Goal: Task Accomplishment & Management: Manage account settings

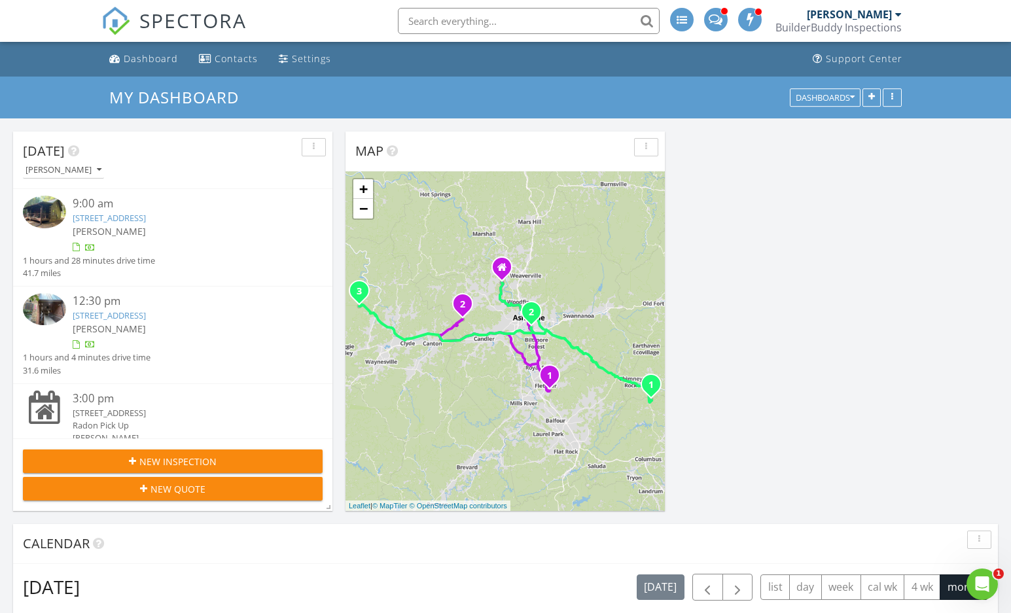
click at [114, 412] on div "715 Sigogglin Trl , Waynesville, NC 28785" at bounding box center [185, 413] width 225 height 12
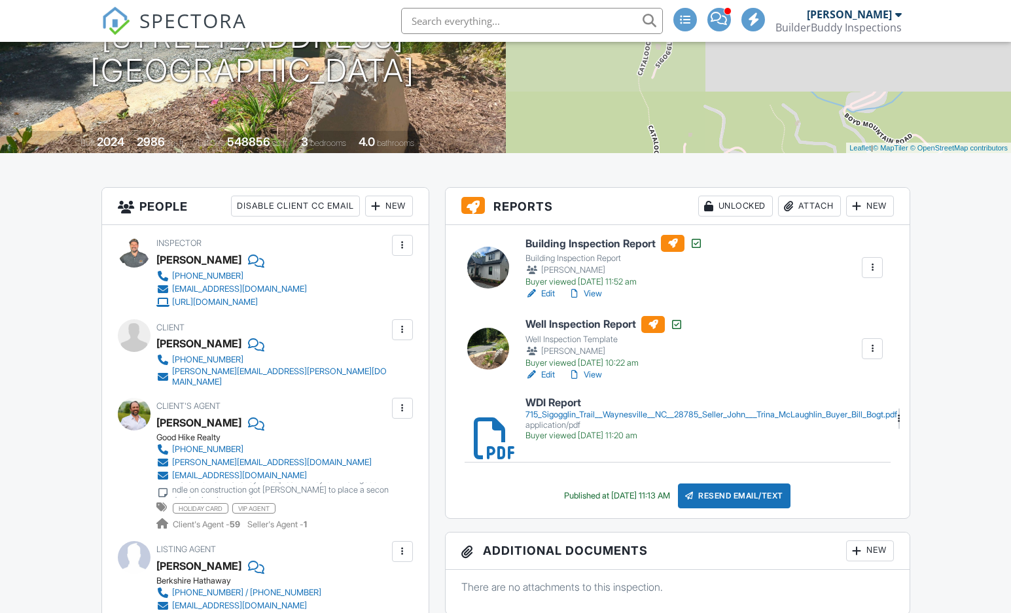
click at [808, 204] on div "Attach" at bounding box center [809, 206] width 63 height 21
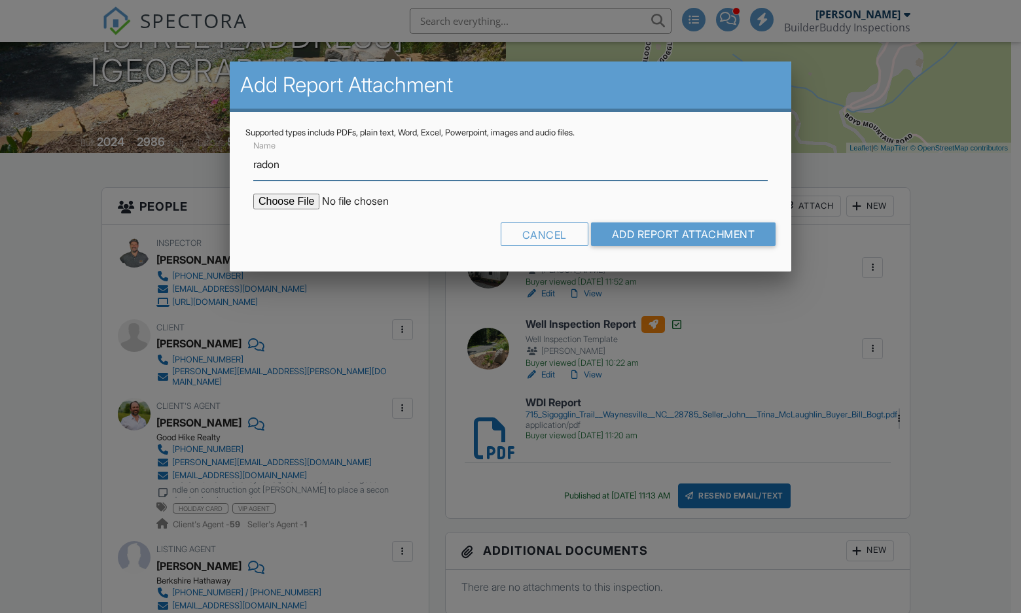
type input "Radon Report (high)"
click at [313, 208] on input "file" at bounding box center [364, 202] width 222 height 16
type input "C:\fakepath\715 Sigogglin Trl.pdf"
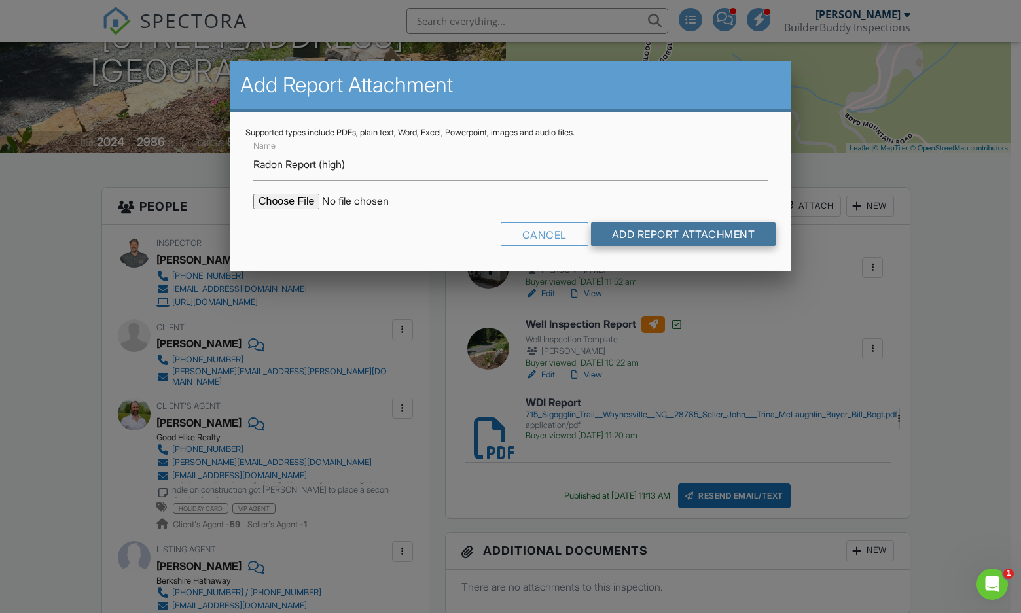
click at [619, 242] on input "Add Report Attachment" at bounding box center [683, 234] width 185 height 24
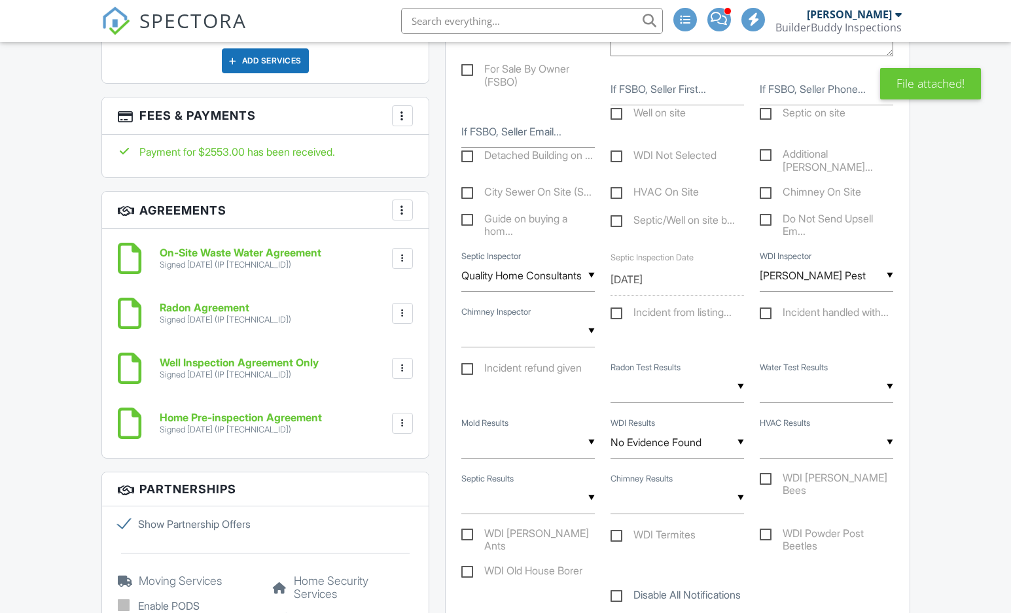
click at [622, 374] on label "Radon Test Results" at bounding box center [646, 368] width 70 height 12
click at [0, 0] on select "High Low High Conditions not maintained Low Conditions Not Maintained Marginal" at bounding box center [0, 0] width 0 height 0
click at [622, 403] on input "text" at bounding box center [677, 387] width 133 height 32
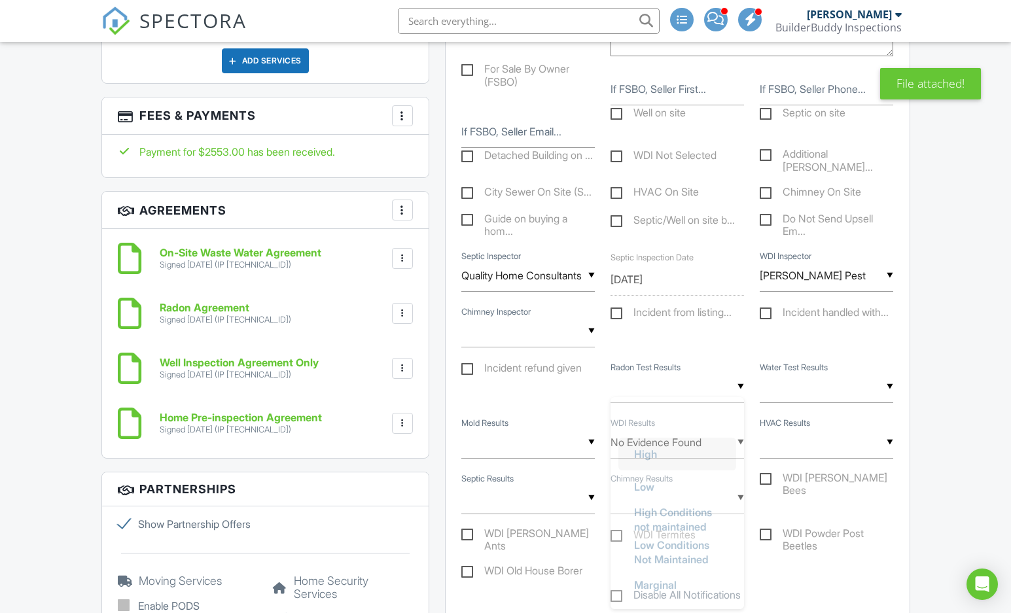
click at [662, 471] on span "High" at bounding box center [646, 454] width 44 height 33
type input "High"
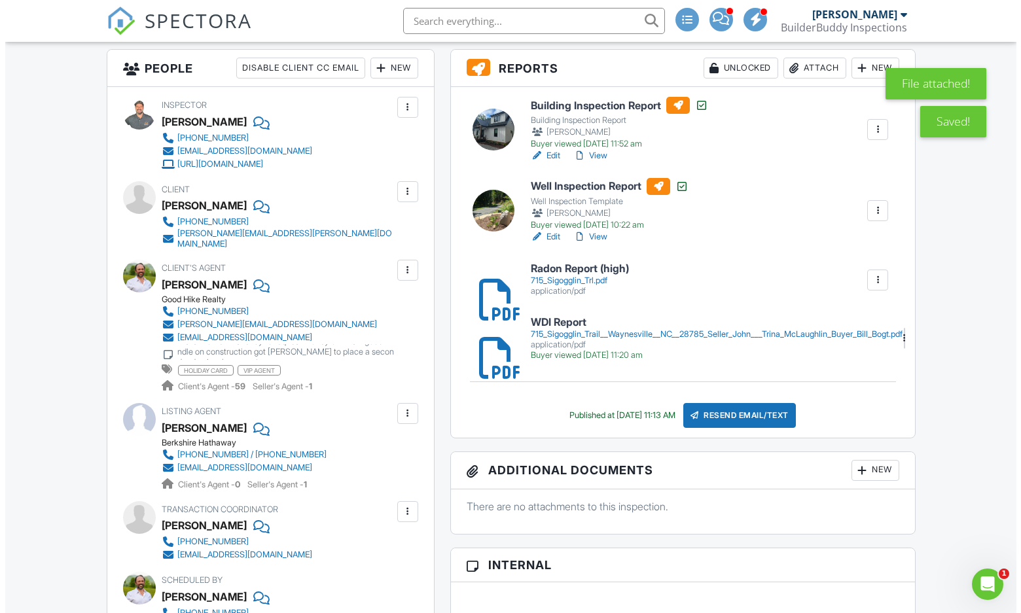
scroll to position [327, 0]
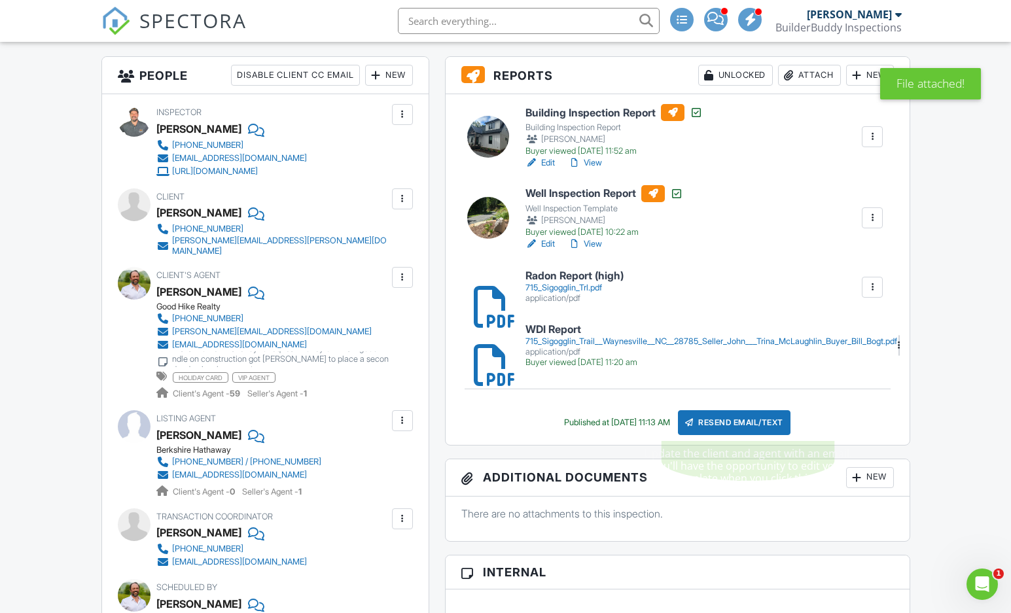
click at [762, 424] on div "Resend Email/Text" at bounding box center [734, 422] width 113 height 25
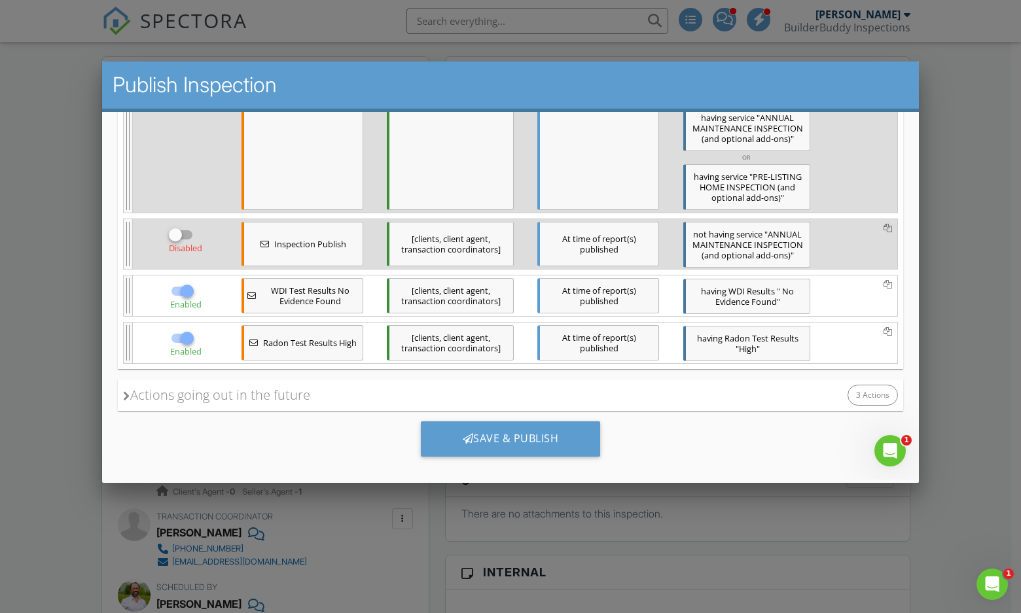
scroll to position [758, 0]
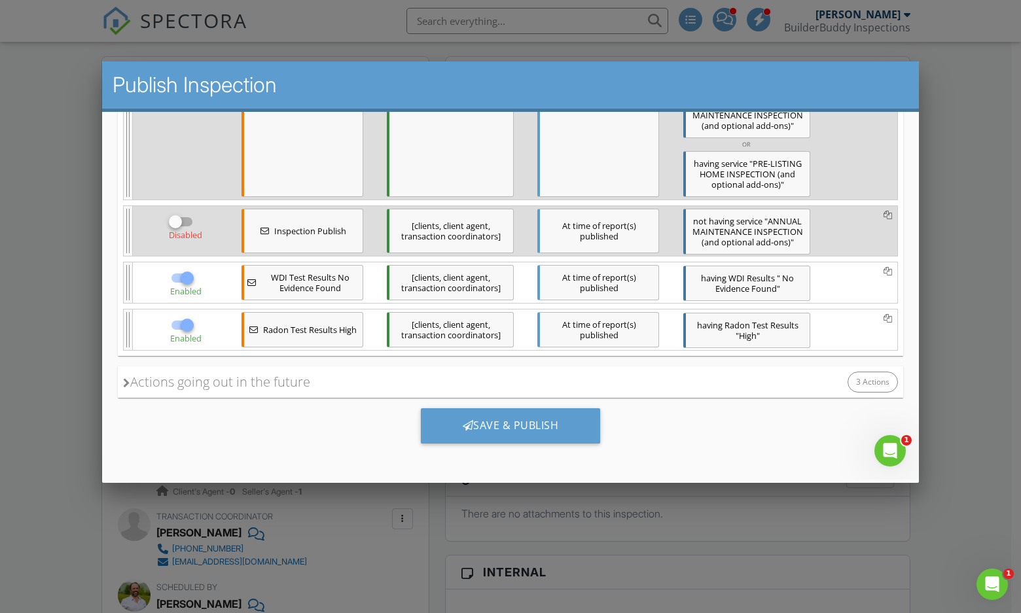
click at [421, 330] on div "[clients, client agent, transaction coordinators]" at bounding box center [450, 328] width 127 height 35
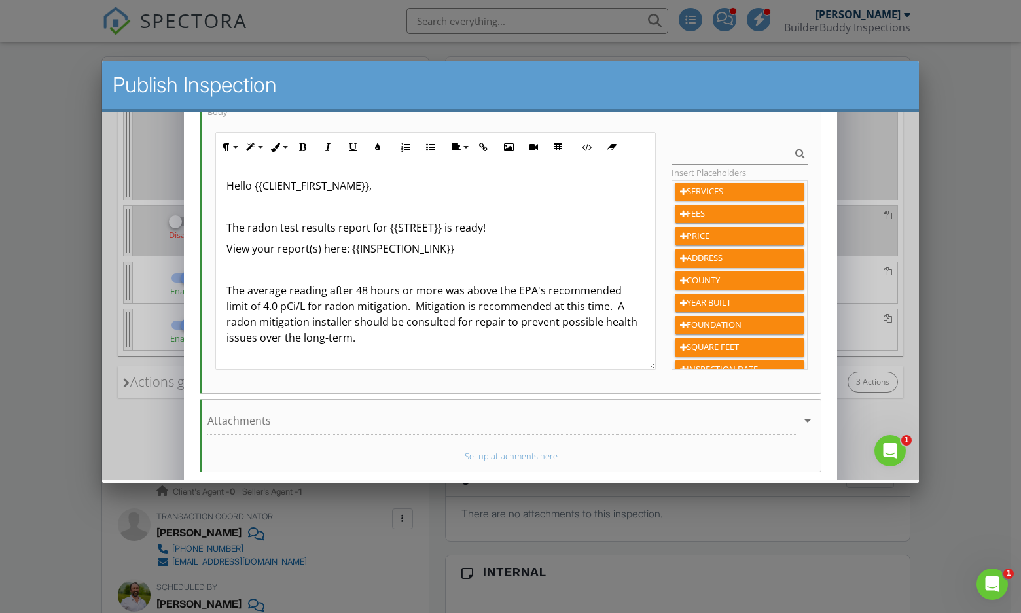
scroll to position [262, 0]
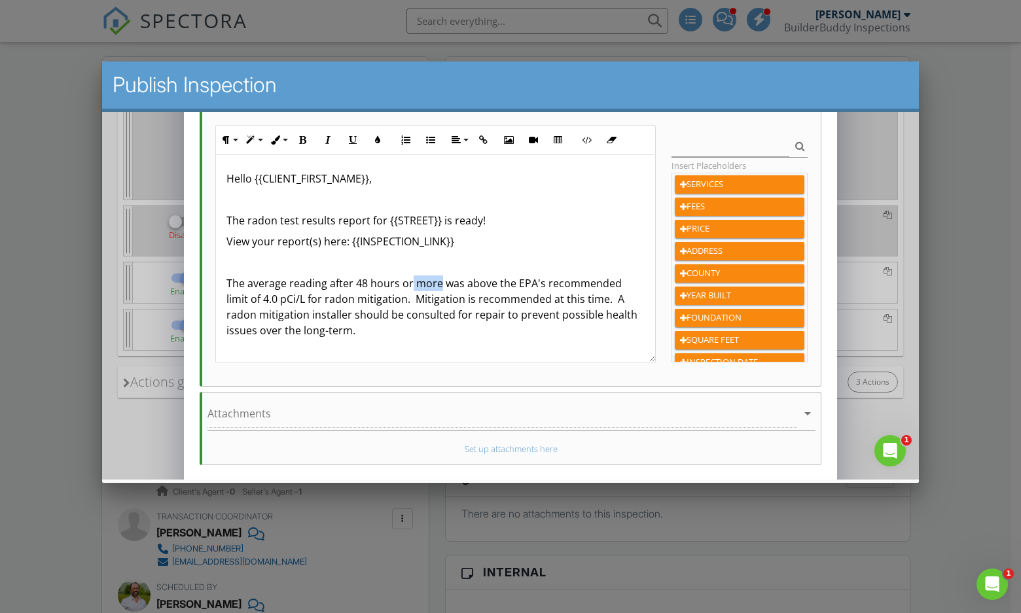
drag, startPoint x: 411, startPoint y: 284, endPoint x: 439, endPoint y: 287, distance: 28.3
click at [440, 287] on p "The average reading after 48 hours or more was above the EPA's recommended limi…" at bounding box center [435, 306] width 418 height 63
click at [304, 137] on icon "button" at bounding box center [302, 139] width 9 height 9
click at [452, 281] on p "The average reading after 48 hours or more was above the EPA's recommended limi…" at bounding box center [435, 306] width 418 height 63
drag, startPoint x: 441, startPoint y: 285, endPoint x: 411, endPoint y: 287, distance: 30.2
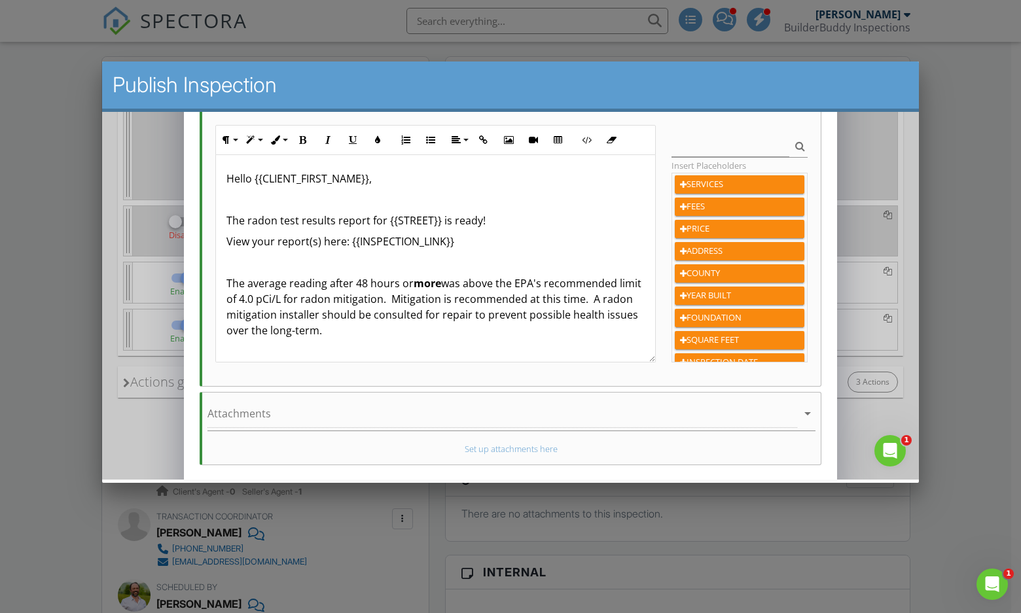
click at [411, 287] on p "The average reading after 48 hours or more was above the EPA's recommended limi…" at bounding box center [435, 306] width 418 height 63
click at [303, 141] on icon "button" at bounding box center [302, 139] width 9 height 9
drag, startPoint x: 465, startPoint y: 286, endPoint x: 488, endPoint y: 285, distance: 22.9
click at [491, 288] on p "The average reading after 48 hours or more was above the EPA's recommended limi…" at bounding box center [435, 306] width 418 height 63
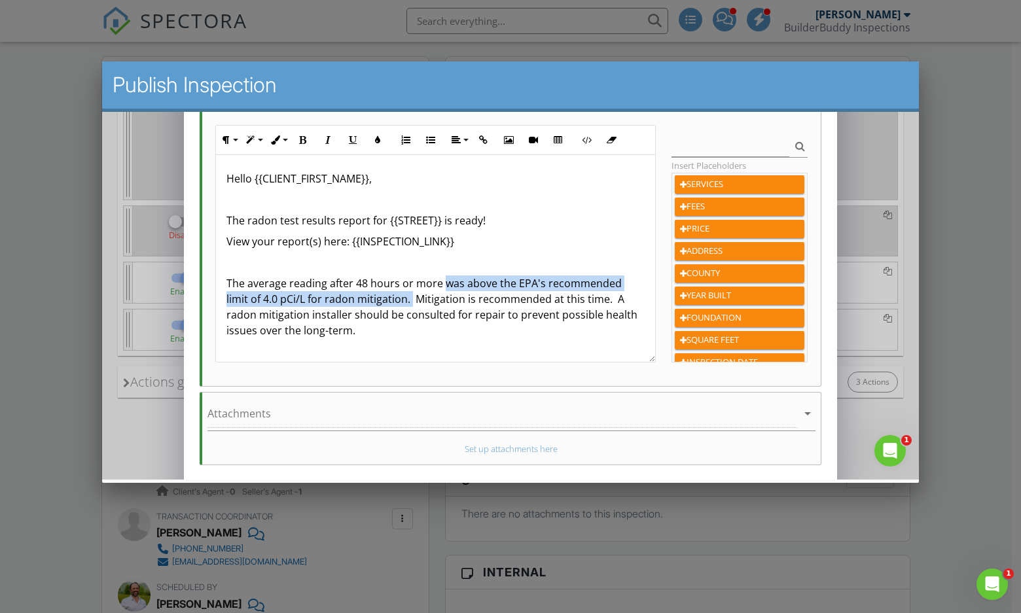
drag, startPoint x: 444, startPoint y: 285, endPoint x: 401, endPoint y: 281, distance: 42.7
click at [408, 296] on p "The average reading after 48 hours or more was above the EPA's recommended limi…" at bounding box center [435, 306] width 418 height 63
click at [310, 137] on button "Bold" at bounding box center [303, 139] width 25 height 25
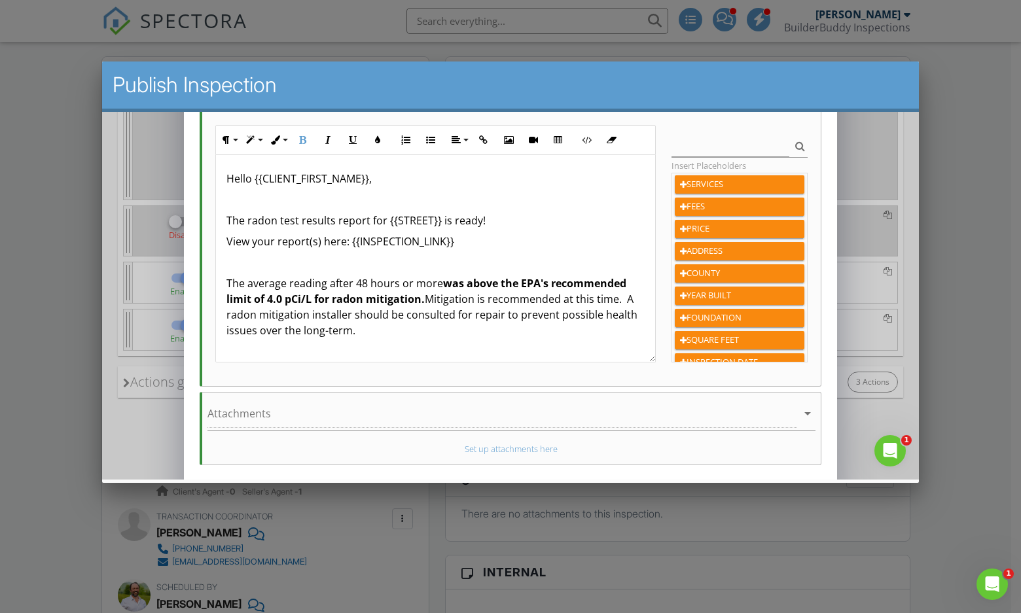
click at [444, 291] on p "The average reading after 48 hours or more was above the EPA's recommended limi…" at bounding box center [435, 306] width 418 height 63
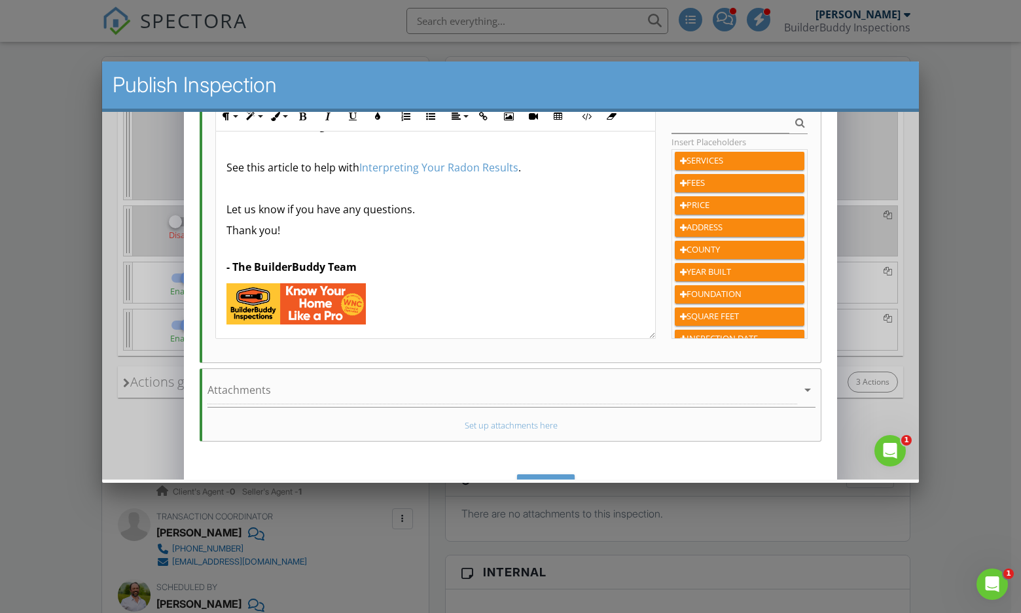
scroll to position [321, 0]
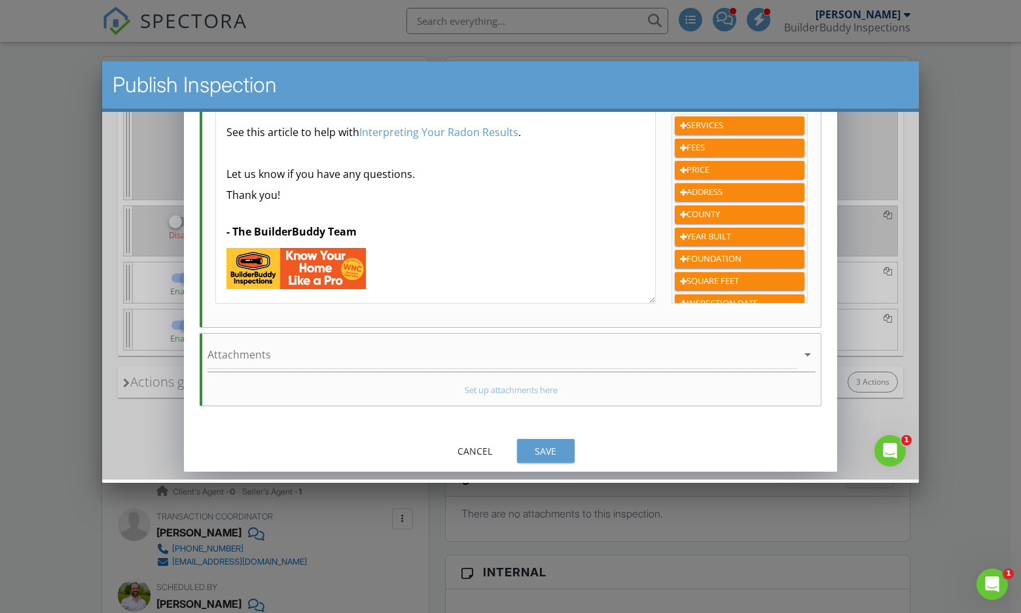
click at [544, 446] on div "Save" at bounding box center [545, 451] width 37 height 14
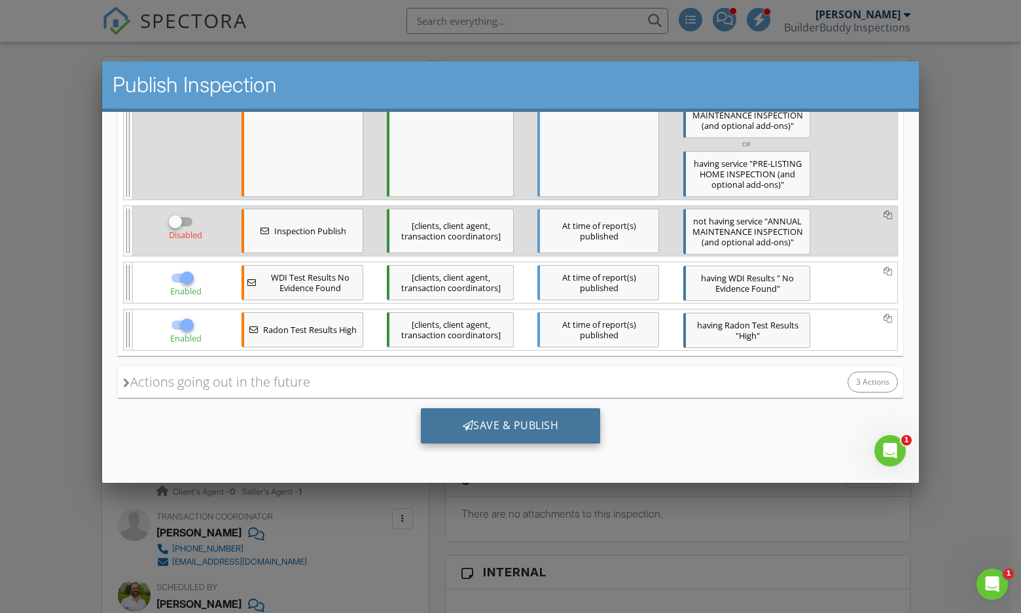
click at [526, 427] on div "Save & Publish" at bounding box center [511, 425] width 180 height 35
